Goal: Answer question/provide support: Share knowledge or assist other users

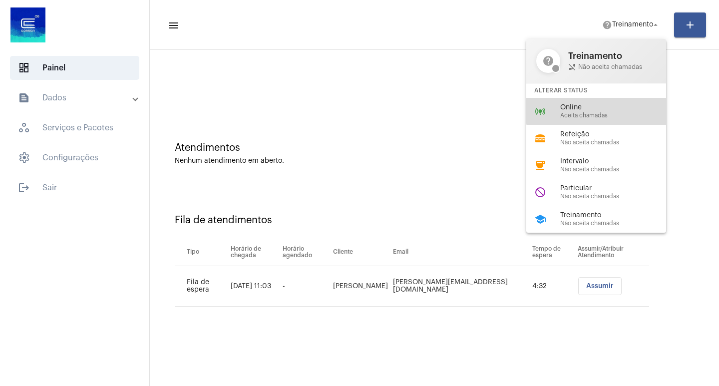
click at [607, 104] on span "Online" at bounding box center [617, 107] width 114 height 7
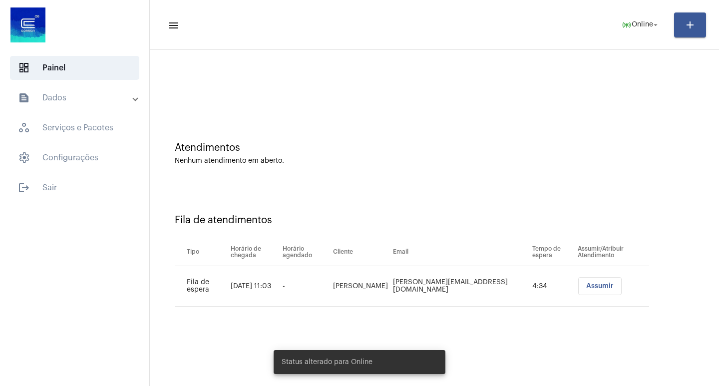
click at [585, 292] on button "Assumir" at bounding box center [599, 286] width 43 height 18
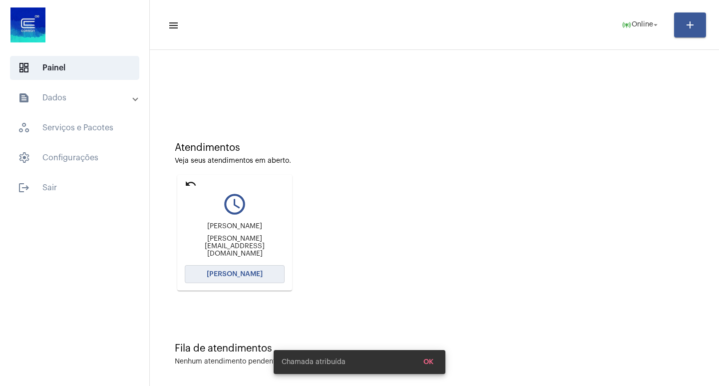
drag, startPoint x: 269, startPoint y: 270, endPoint x: 272, endPoint y: 244, distance: 26.1
click at [271, 252] on mat-card-content "query_builder [PERSON_NAME] [PERSON_NAME][EMAIL_ADDRESS][DOMAIN_NAME] [PERSON_N…" at bounding box center [235, 225] width 100 height 75
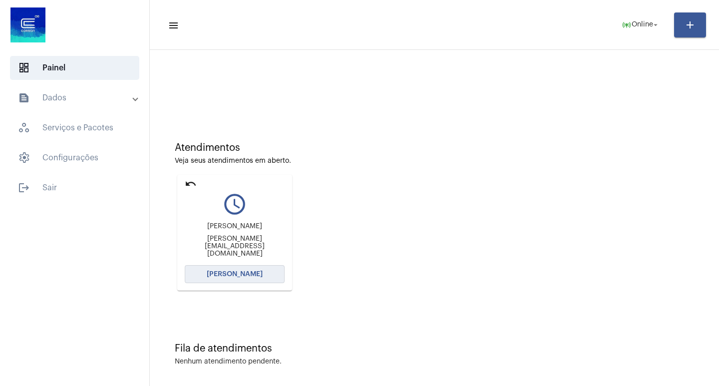
click at [266, 270] on button "[PERSON_NAME]" at bounding box center [235, 274] width 100 height 18
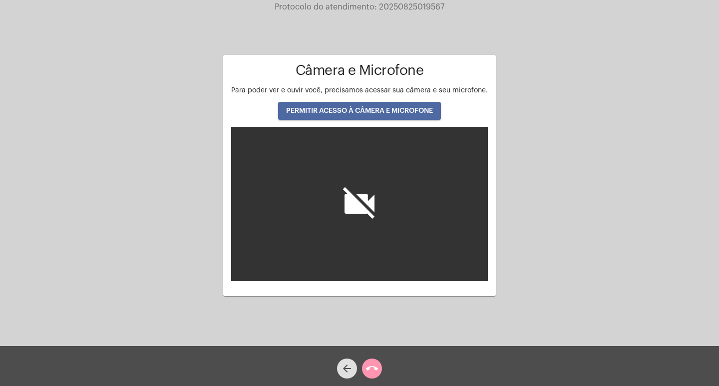
click at [427, 113] on span "PERMITIR ACESSO À CÂMERA E MICROFONE" at bounding box center [359, 110] width 147 height 7
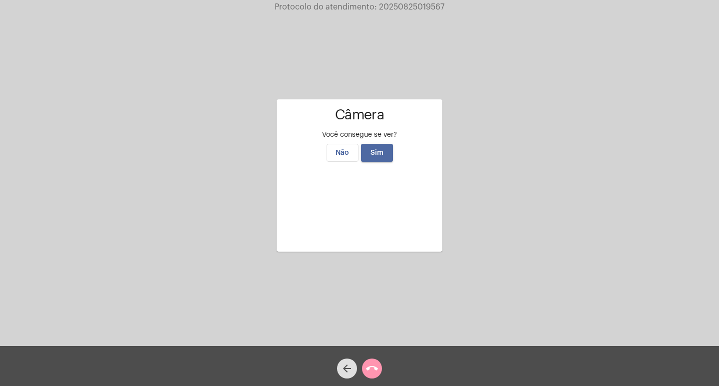
click at [374, 144] on button "Sim" at bounding box center [377, 153] width 32 height 18
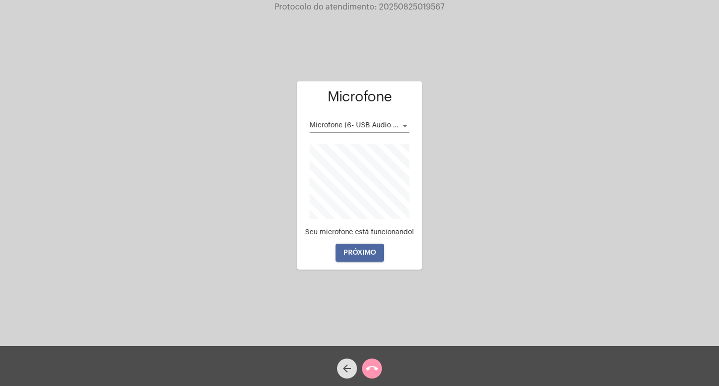
click at [373, 248] on button "PRÓXIMO" at bounding box center [359, 253] width 48 height 18
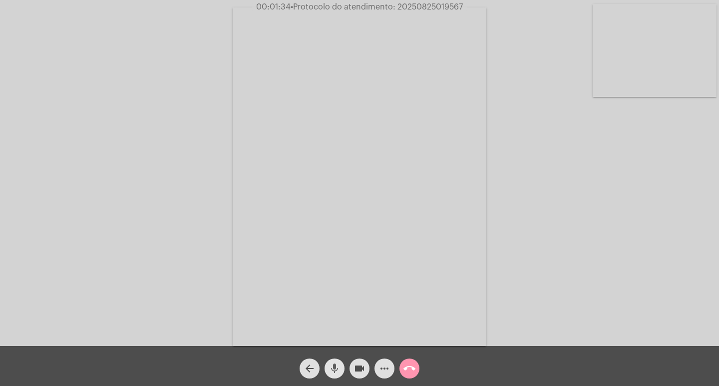
click at [325, 365] on button "mic" at bounding box center [334, 368] width 20 height 20
click at [334, 368] on mat-icon "mic_off" at bounding box center [334, 368] width 12 height 12
click at [605, 302] on div "Acessando Câmera e Microfone..." at bounding box center [359, 175] width 717 height 346
click at [334, 369] on mat-icon "mic" at bounding box center [334, 368] width 12 height 12
click at [359, 360] on span "videocam" at bounding box center [359, 368] width 12 height 20
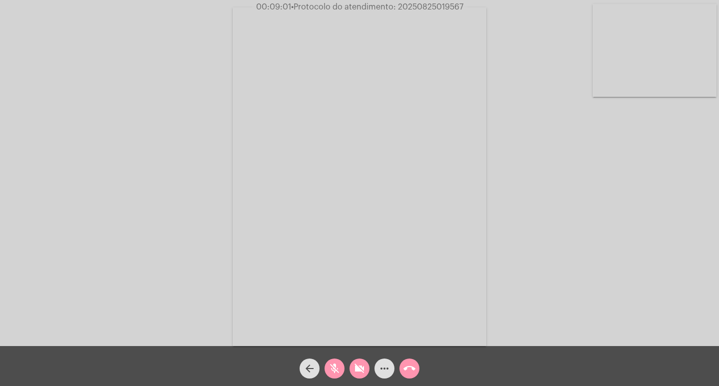
click at [361, 356] on div "videocam_off" at bounding box center [359, 365] width 25 height 25
click at [333, 362] on mat-icon "mic_off" at bounding box center [334, 368] width 12 height 12
click at [338, 364] on mat-icon "mic" at bounding box center [334, 368] width 12 height 12
click at [354, 366] on mat-icon "videocam" at bounding box center [359, 368] width 12 height 12
click at [356, 366] on mat-icon "videocam_off" at bounding box center [359, 368] width 12 height 12
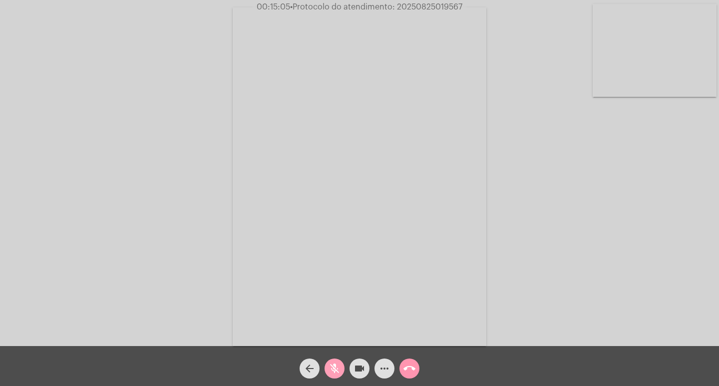
click at [334, 364] on mat-icon "mic_off" at bounding box center [334, 368] width 12 height 12
click at [399, 5] on span "• Protocolo do atendimento: 20250825019567" at bounding box center [377, 7] width 172 height 8
click at [381, 78] on video at bounding box center [360, 176] width 254 height 338
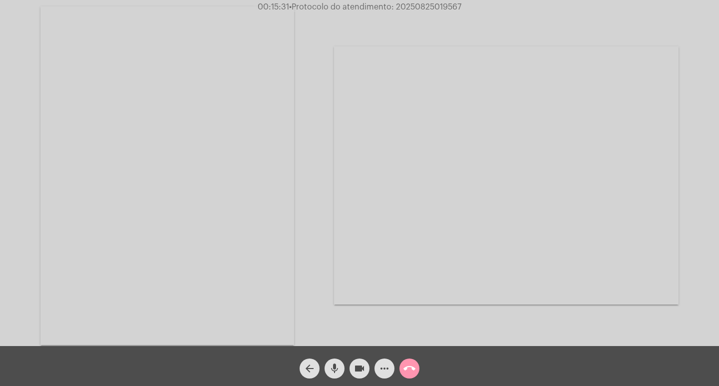
click at [351, 38] on div "Acessando Câmera e Microfone..." at bounding box center [506, 175] width 344 height 343
click at [403, 7] on span "• Protocolo do atendimento: 20250825019567" at bounding box center [376, 7] width 172 height 8
copy span "20250825019567"
click at [389, 368] on mat-icon "more_horiz" at bounding box center [384, 368] width 12 height 12
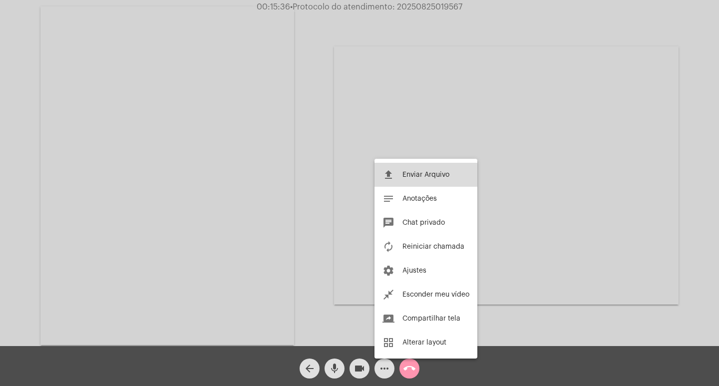
click at [430, 177] on span "Enviar Arquivo" at bounding box center [425, 174] width 47 height 7
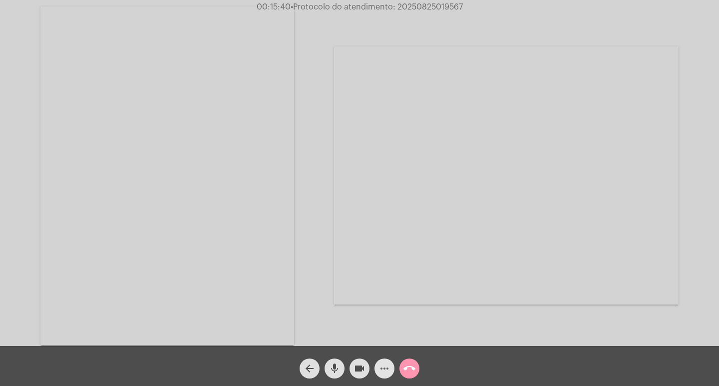
click at [379, 364] on mat-icon "more_horiz" at bounding box center [384, 368] width 12 height 12
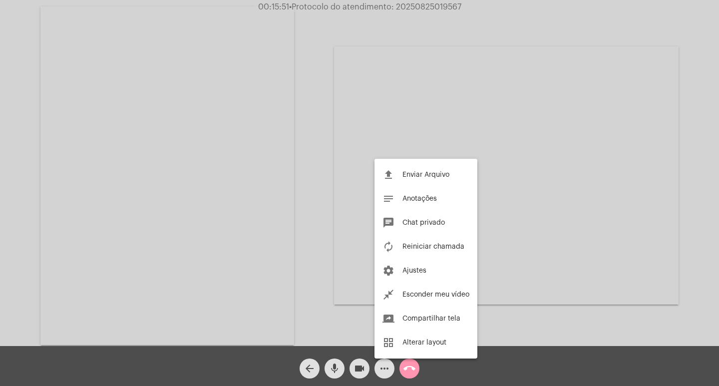
click at [347, 304] on div at bounding box center [359, 193] width 719 height 386
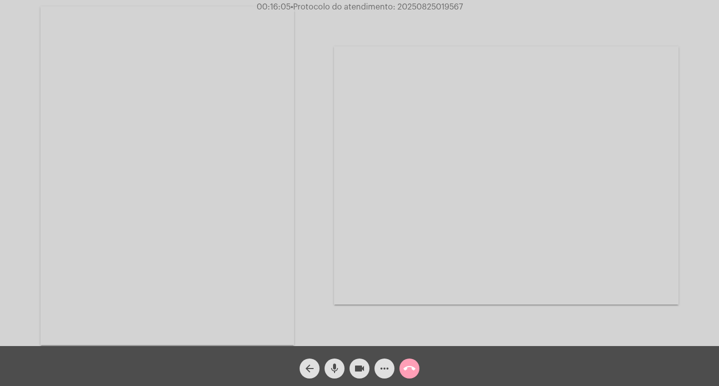
click at [406, 364] on mat-icon "call_end" at bounding box center [409, 368] width 12 height 12
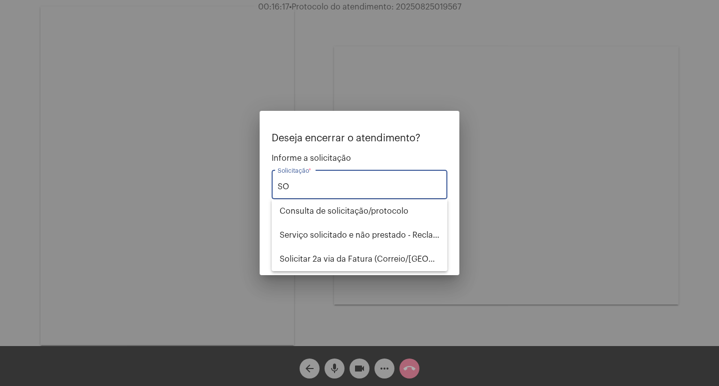
type input "S"
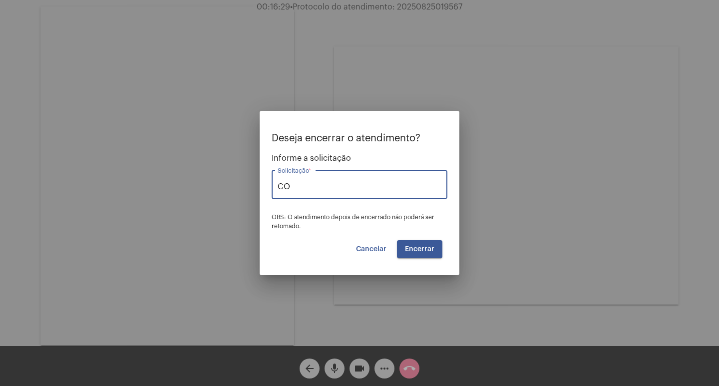
type input "C"
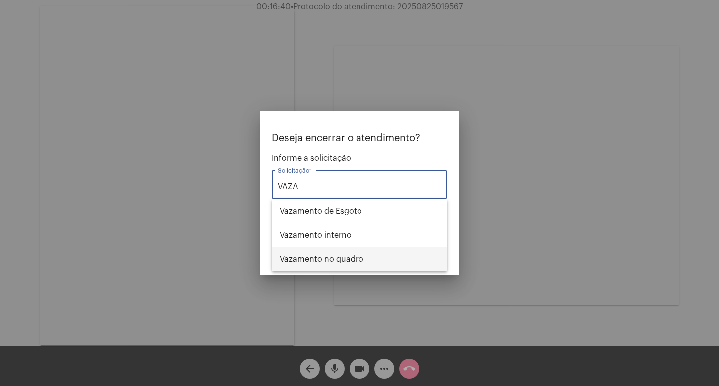
click at [356, 258] on span "Vazamento no quadro" at bounding box center [360, 259] width 160 height 24
type input "Vazamento no quadro"
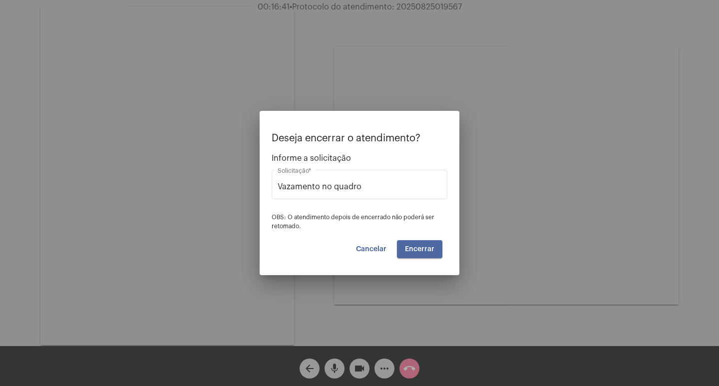
click at [405, 248] on button "Encerrar" at bounding box center [419, 249] width 45 height 18
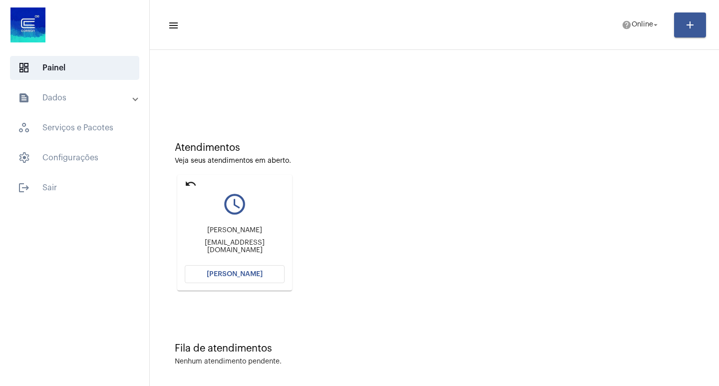
click at [353, 189] on div "Atendimentos Veja seus atendimentos em aberto. undo query_builder Gustavo [EMAI…" at bounding box center [434, 212] width 559 height 201
click at [186, 184] on mat-icon "undo" at bounding box center [191, 184] width 12 height 12
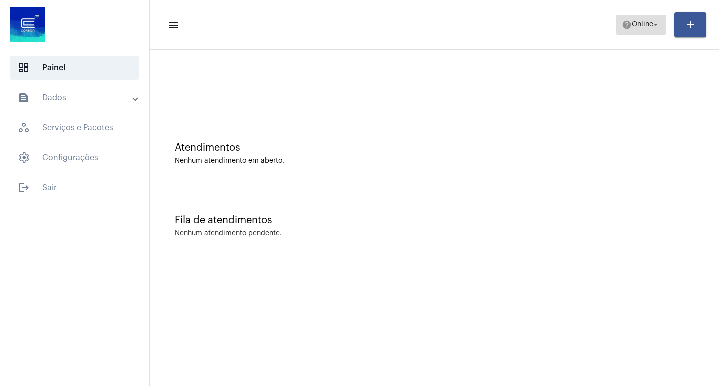
click at [640, 29] on span "help Online arrow_drop_down" at bounding box center [640, 24] width 38 height 18
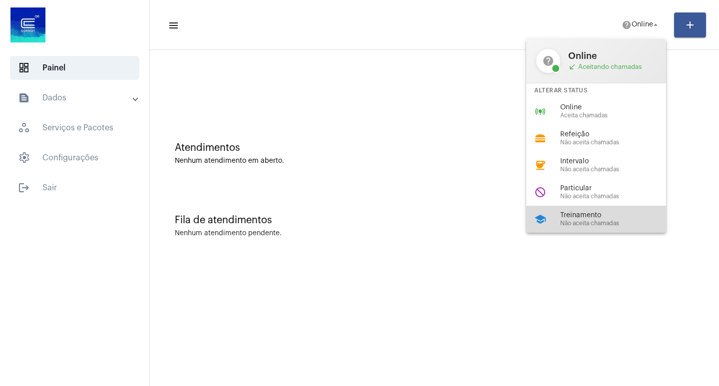
click at [564, 209] on div "school Treinamento Não aceita chamadas" at bounding box center [604, 219] width 156 height 27
